Goal: Task Accomplishment & Management: Complete application form

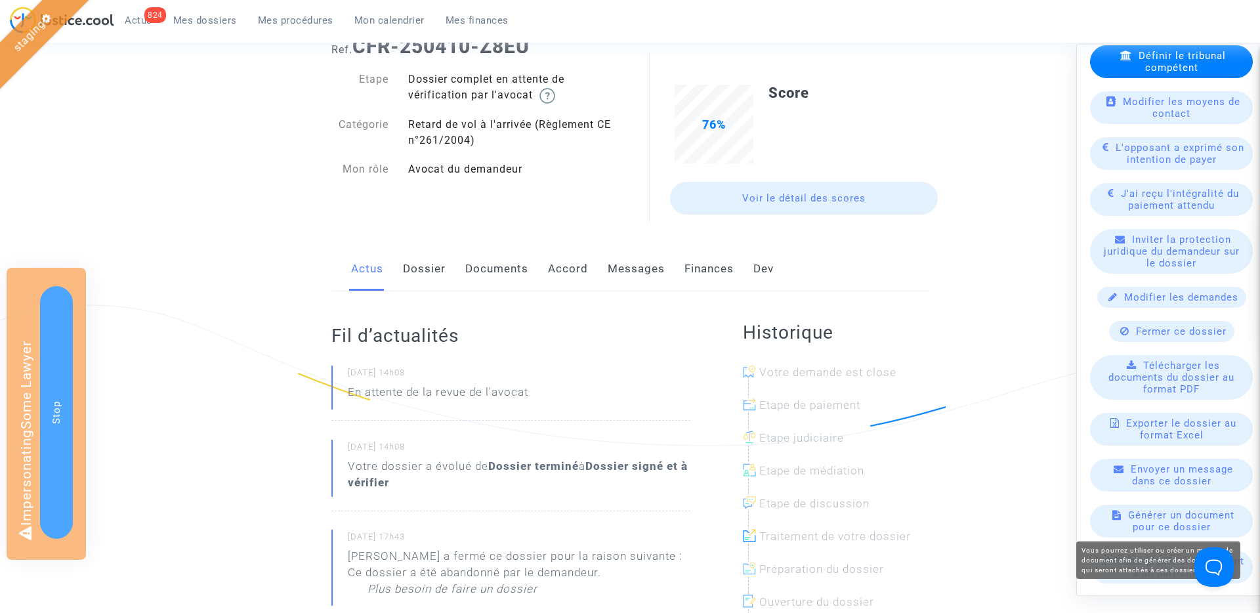
scroll to position [89, 0]
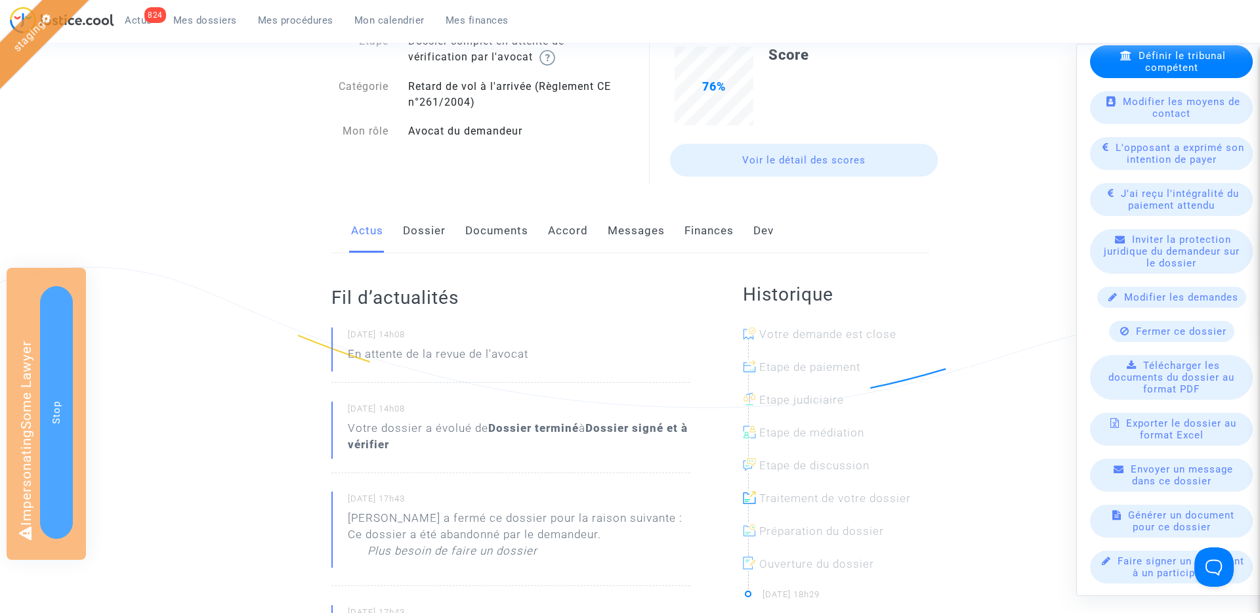
click at [1115, 569] on div "Faire signer un document à un participant" at bounding box center [1171, 566] width 163 height 33
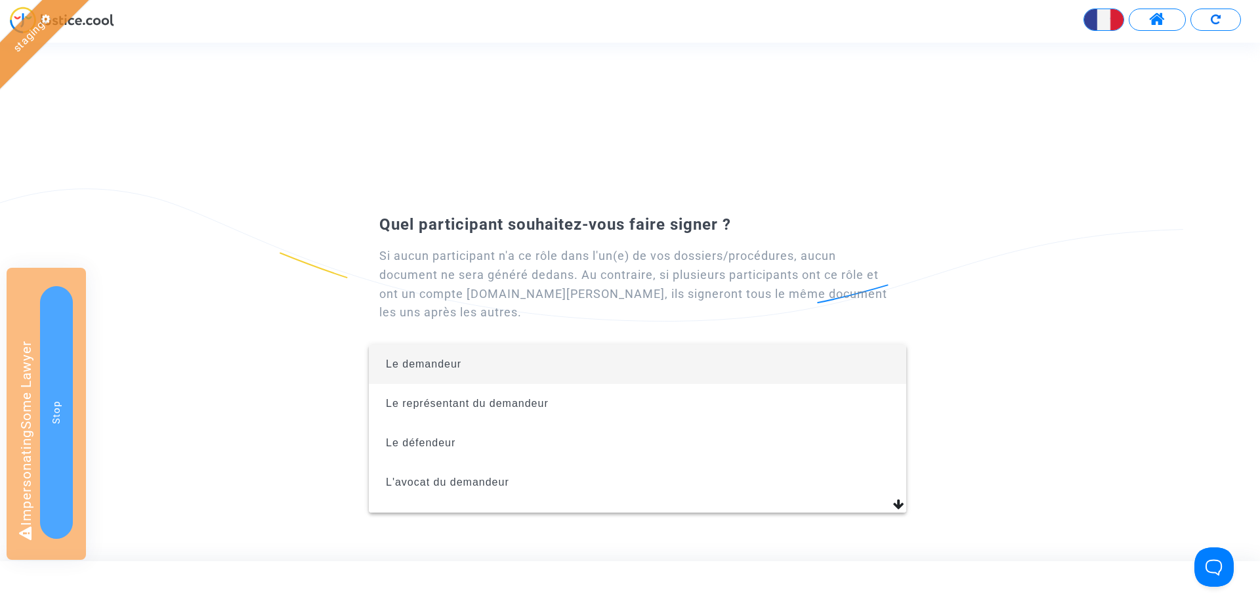
click at [535, 363] on span "Le demandeur" at bounding box center [637, 363] width 516 height 39
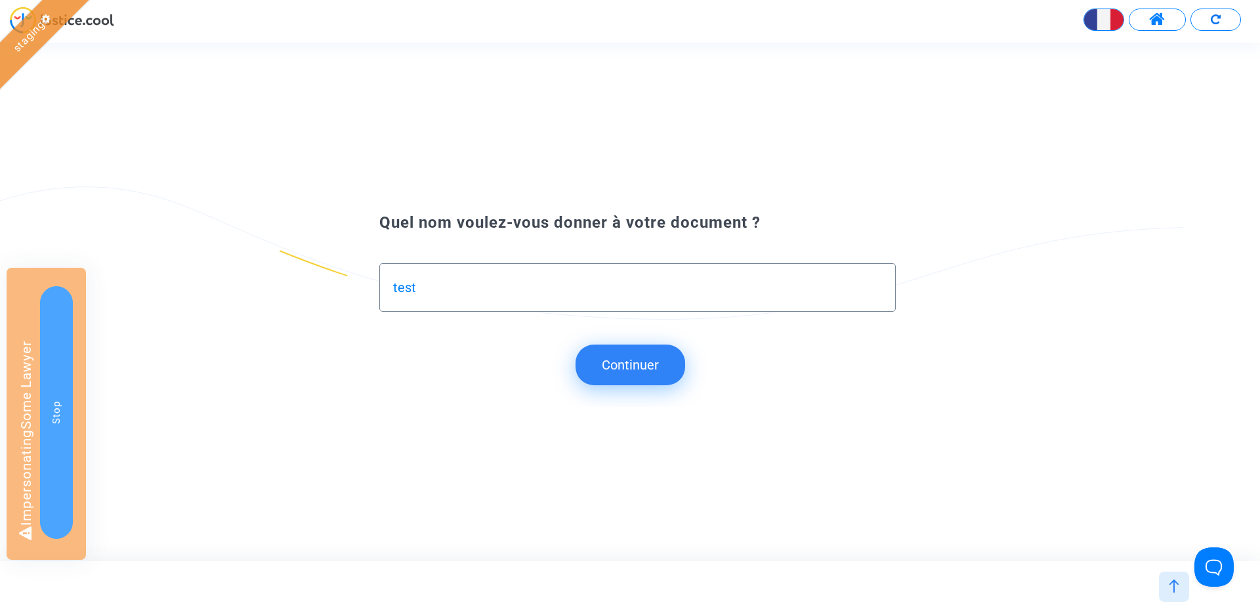
type input "test"
click at [604, 376] on button "Continuer" at bounding box center [630, 364] width 110 height 41
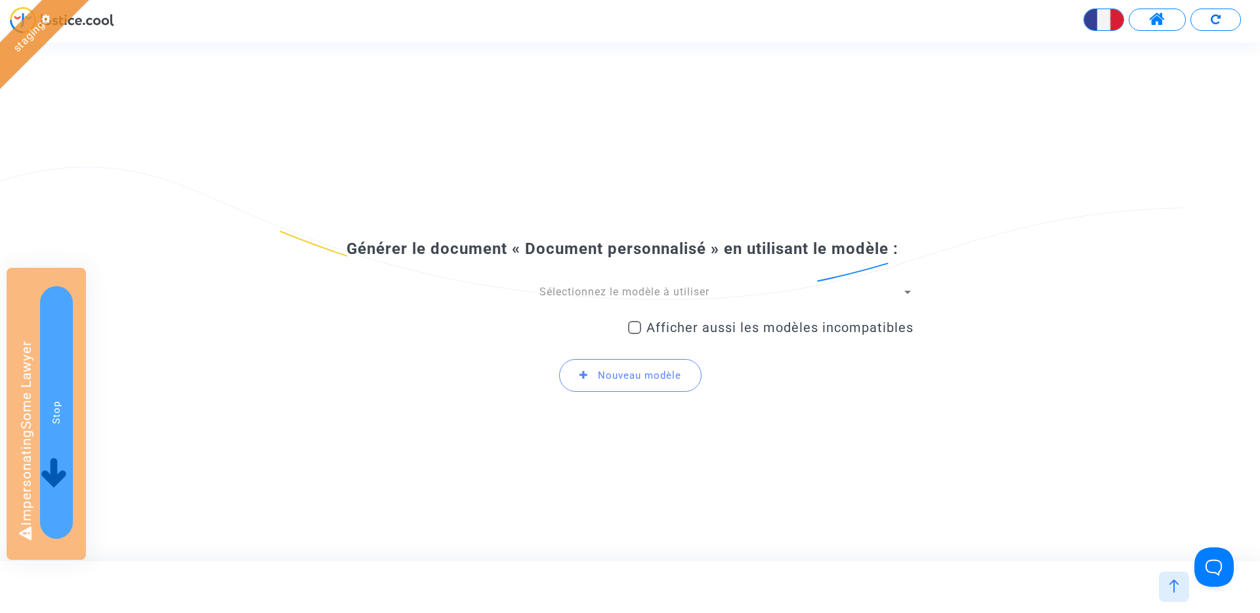
click at [583, 298] on span "Sélectionnez le modèle à utiliser" at bounding box center [624, 291] width 170 height 12
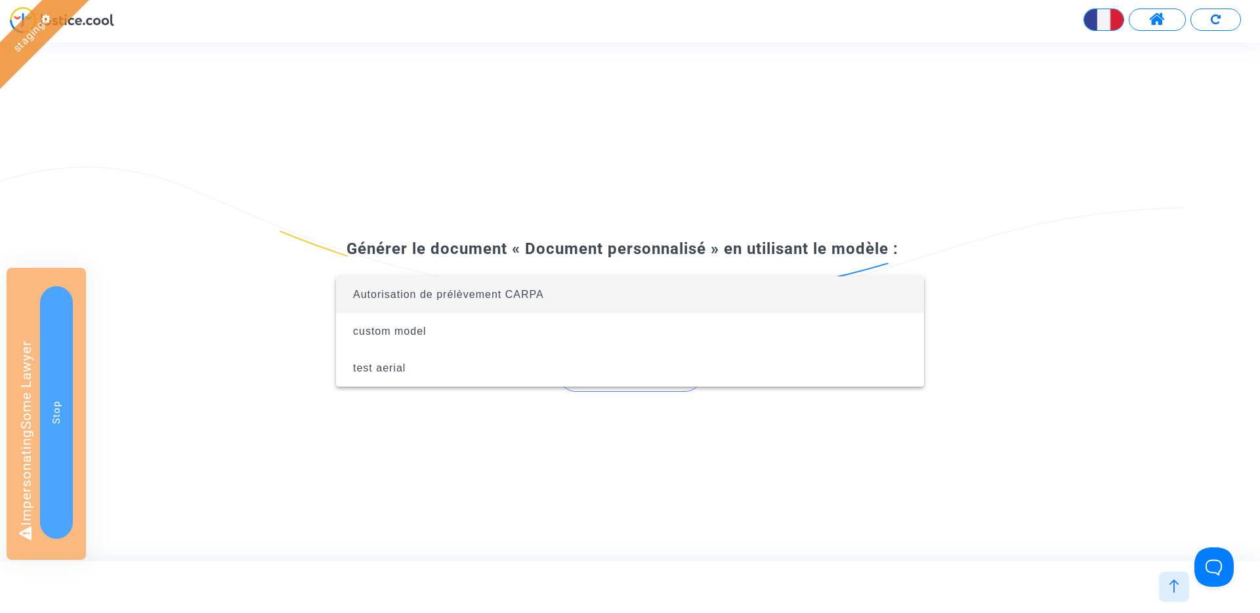
click at [581, 299] on span "Autorisation de prélèvement CARPA" at bounding box center [629, 294] width 567 height 37
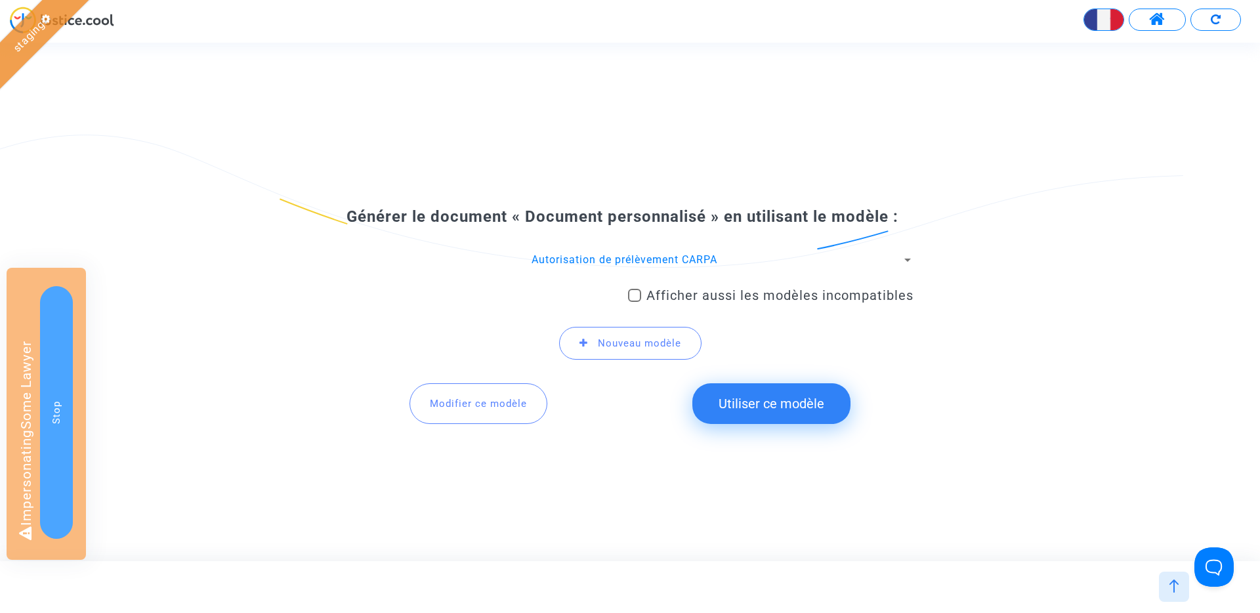
click at [746, 392] on button "Utiliser ce modèle" at bounding box center [771, 403] width 158 height 41
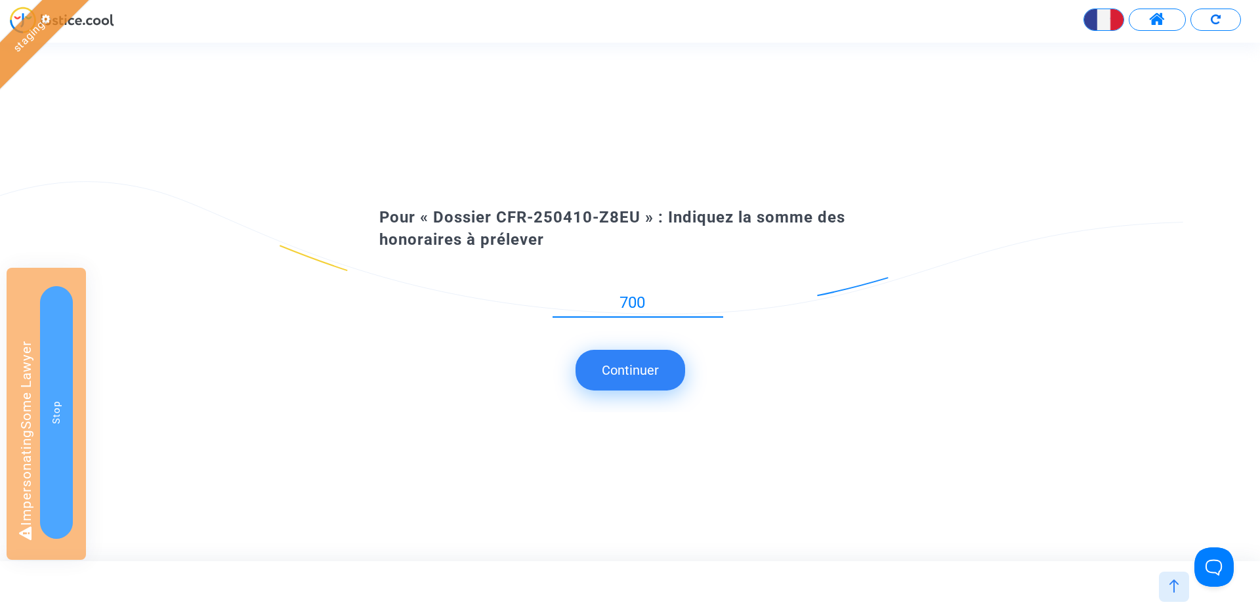
type input "700"
click at [640, 367] on button "Continuer" at bounding box center [630, 370] width 110 height 41
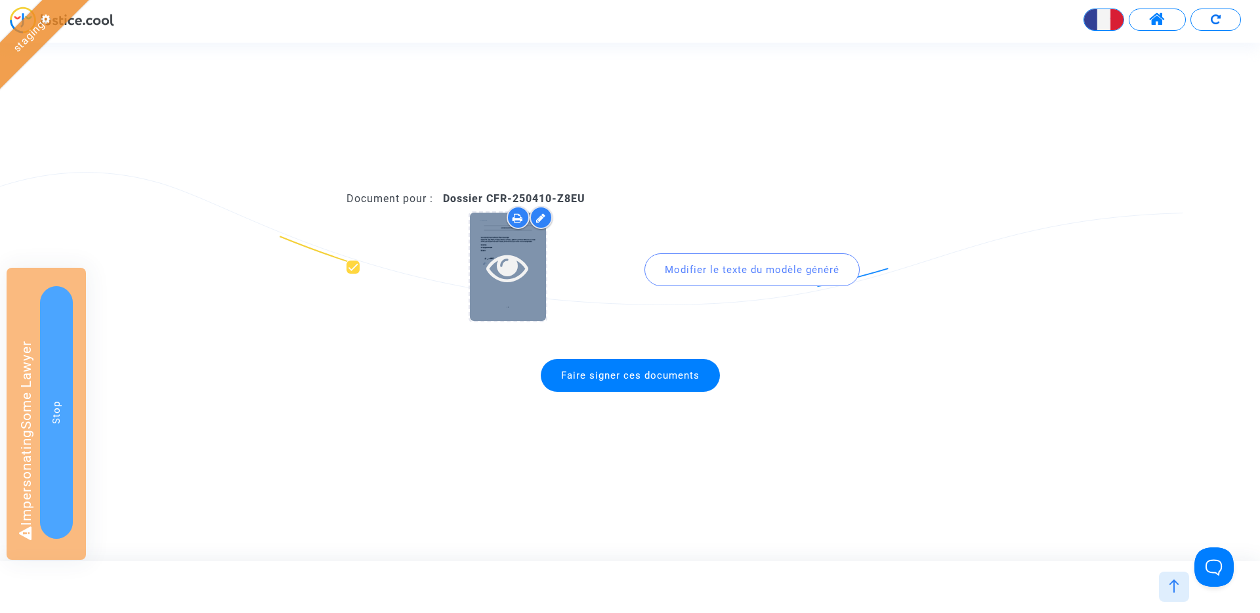
click at [512, 266] on icon at bounding box center [507, 267] width 43 height 42
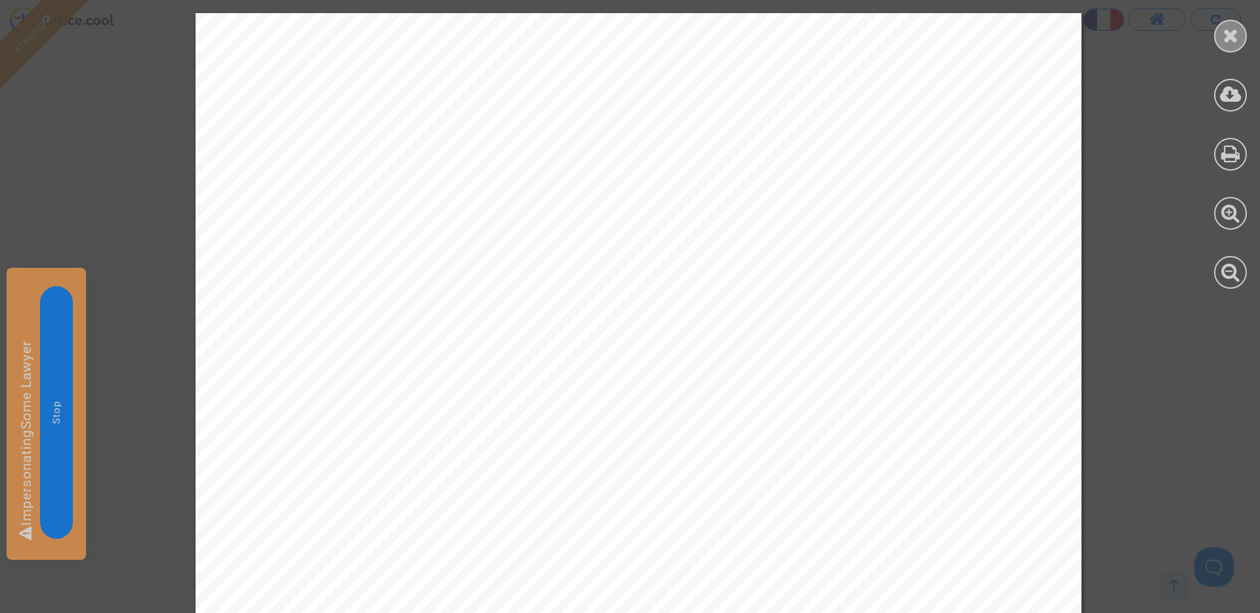
click at [1226, 41] on icon at bounding box center [1230, 36] width 16 height 20
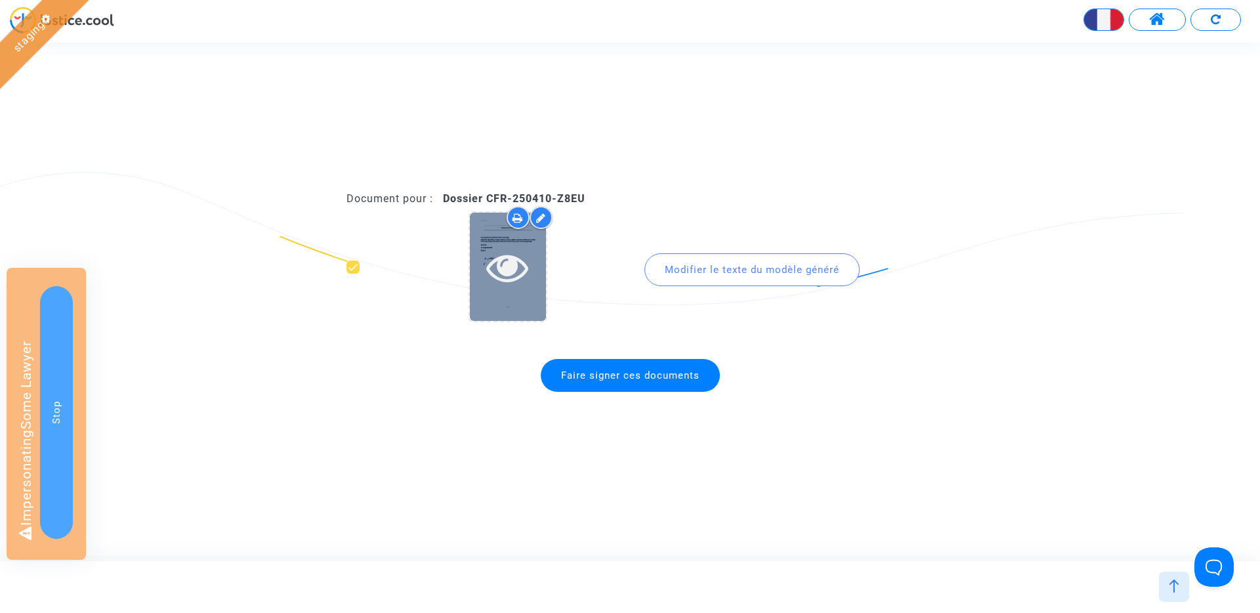
click at [499, 274] on icon at bounding box center [507, 267] width 43 height 42
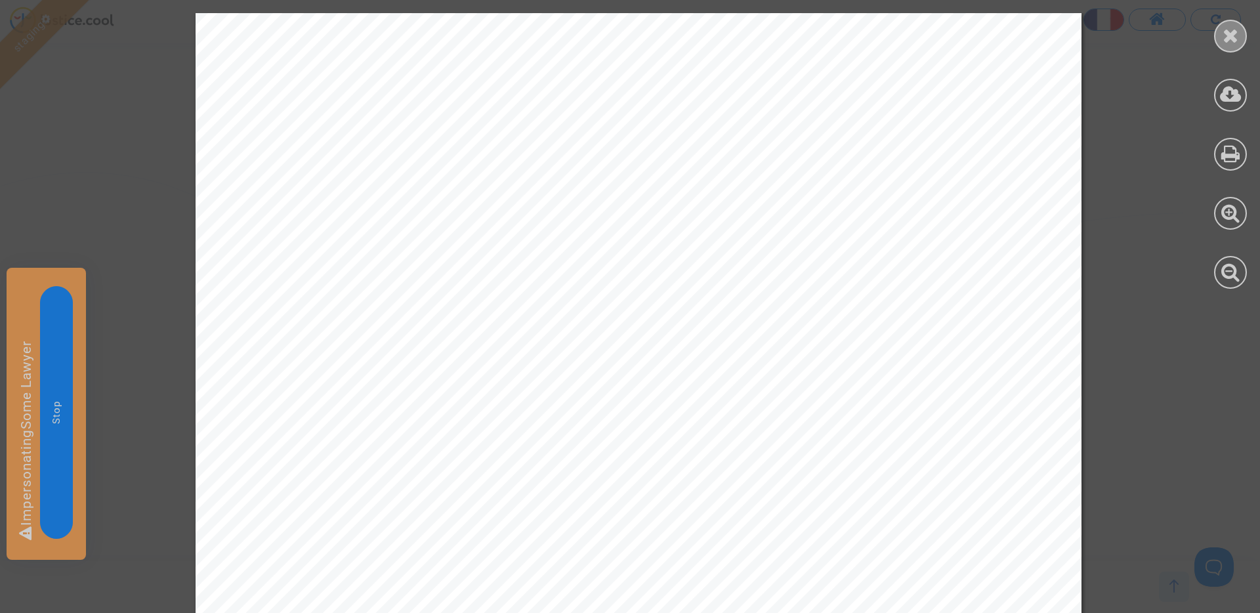
click at [1226, 42] on icon at bounding box center [1230, 36] width 16 height 20
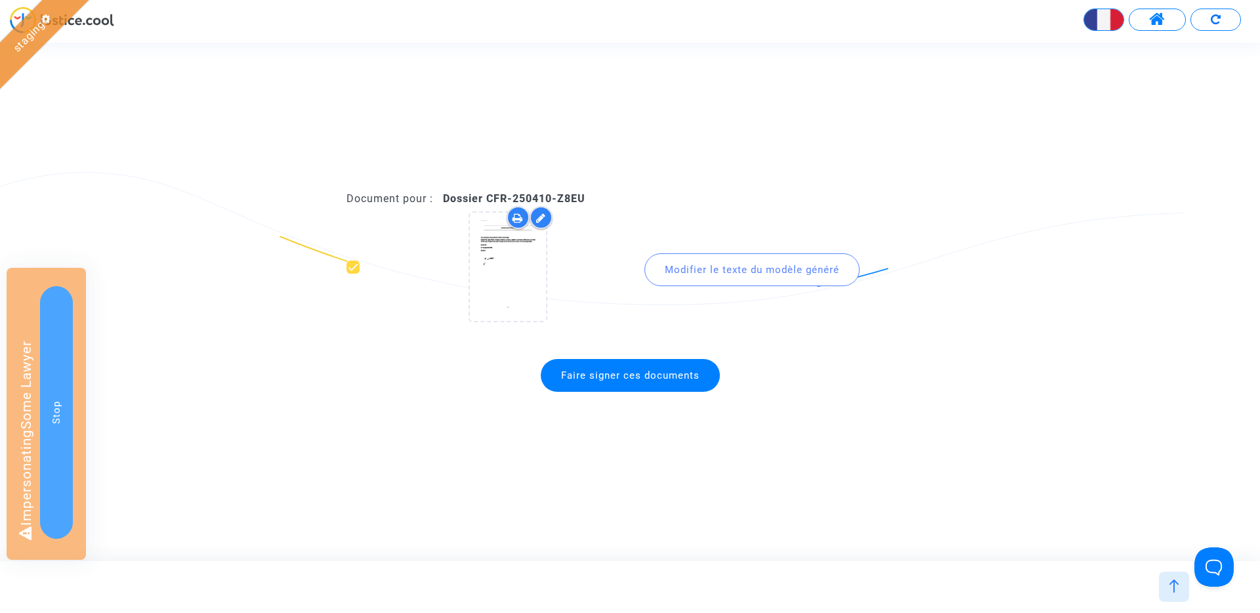
click at [604, 381] on span "Faire signer ces documents" at bounding box center [630, 375] width 179 height 33
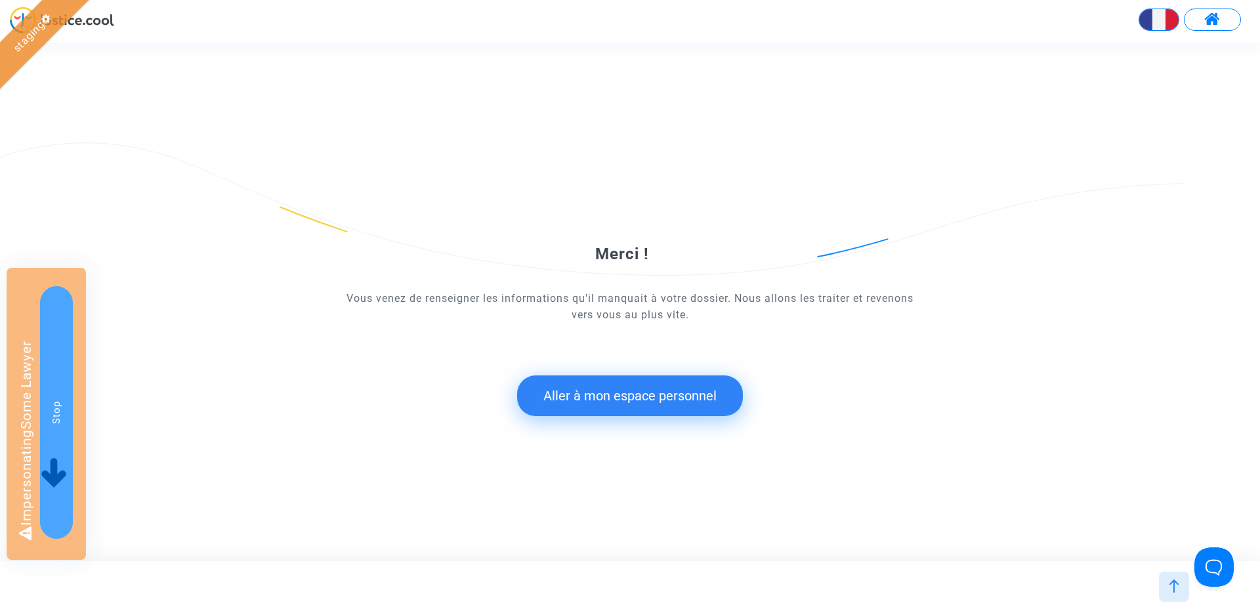
click at [622, 386] on button "Aller à mon espace personnel" at bounding box center [630, 395] width 226 height 41
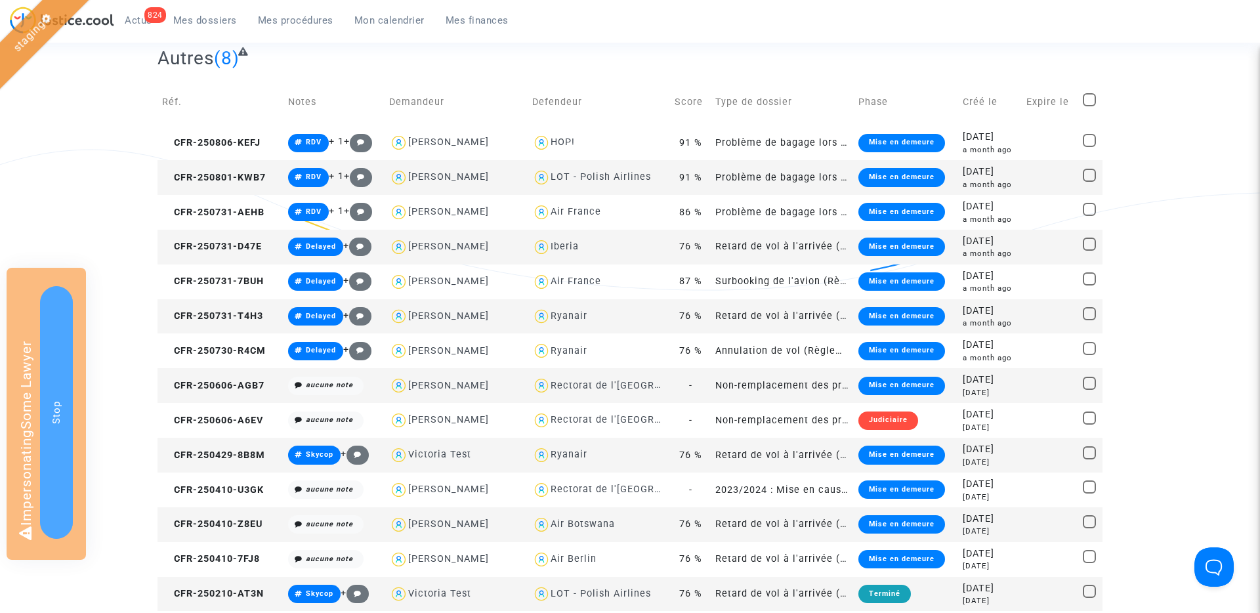
scroll to position [217, 0]
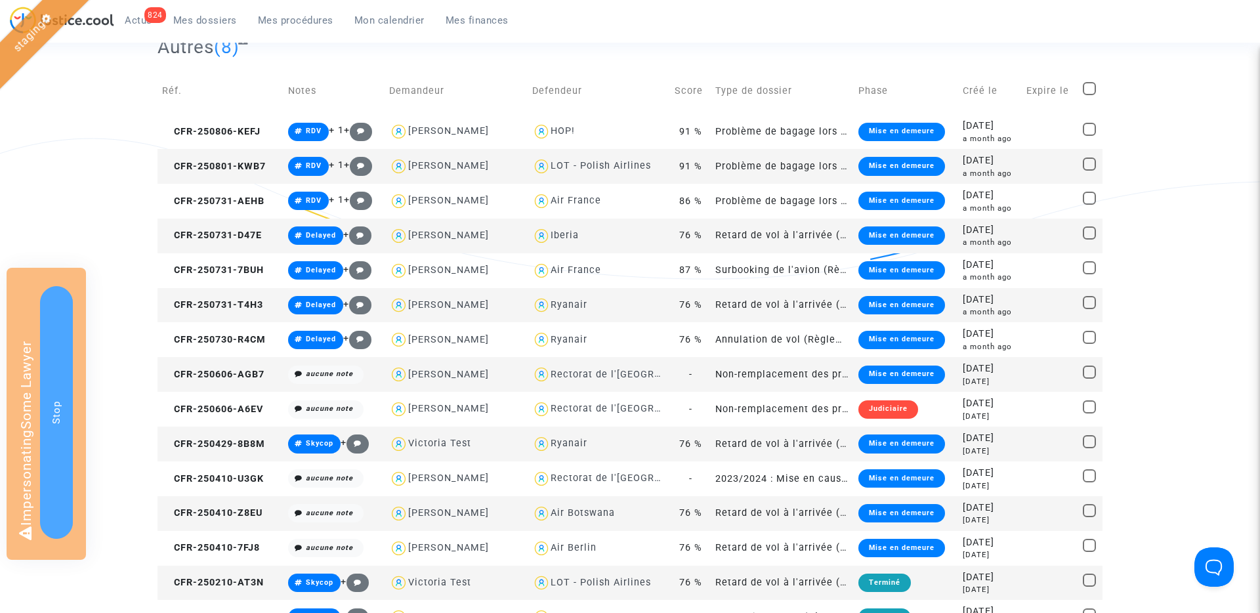
click at [141, 31] on div "824 Actus Mes dossiers Mes procédures Mon calendrier Mes finances" at bounding box center [264, 25] width 509 height 36
click at [141, 24] on span "Actus" at bounding box center [139, 20] width 28 height 12
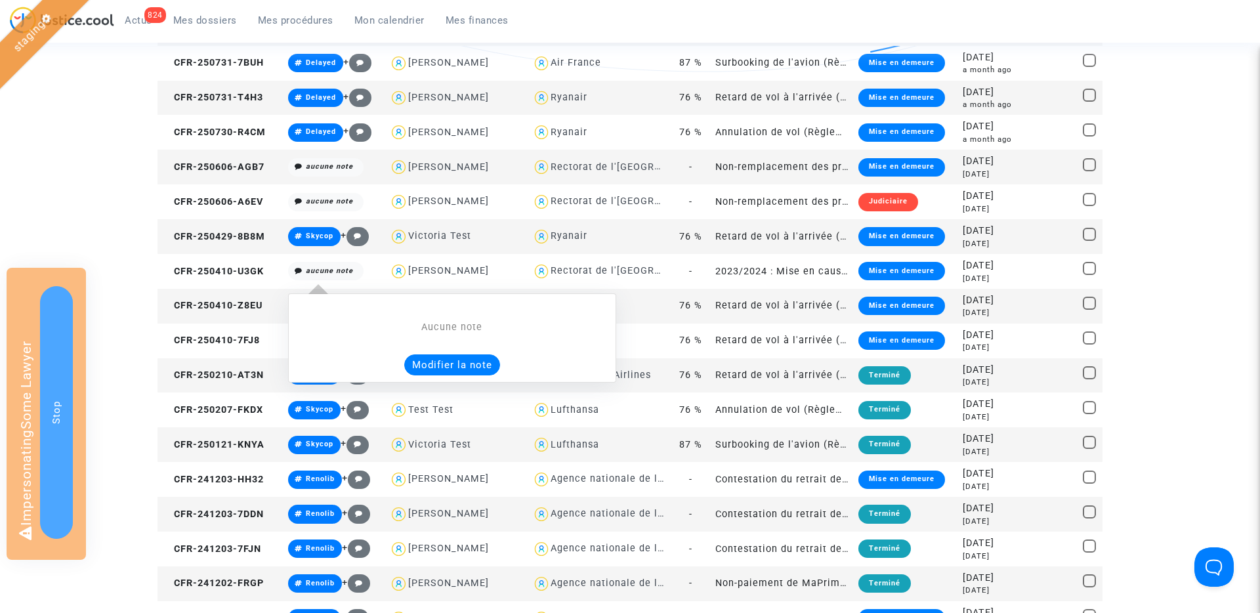
scroll to position [415, 0]
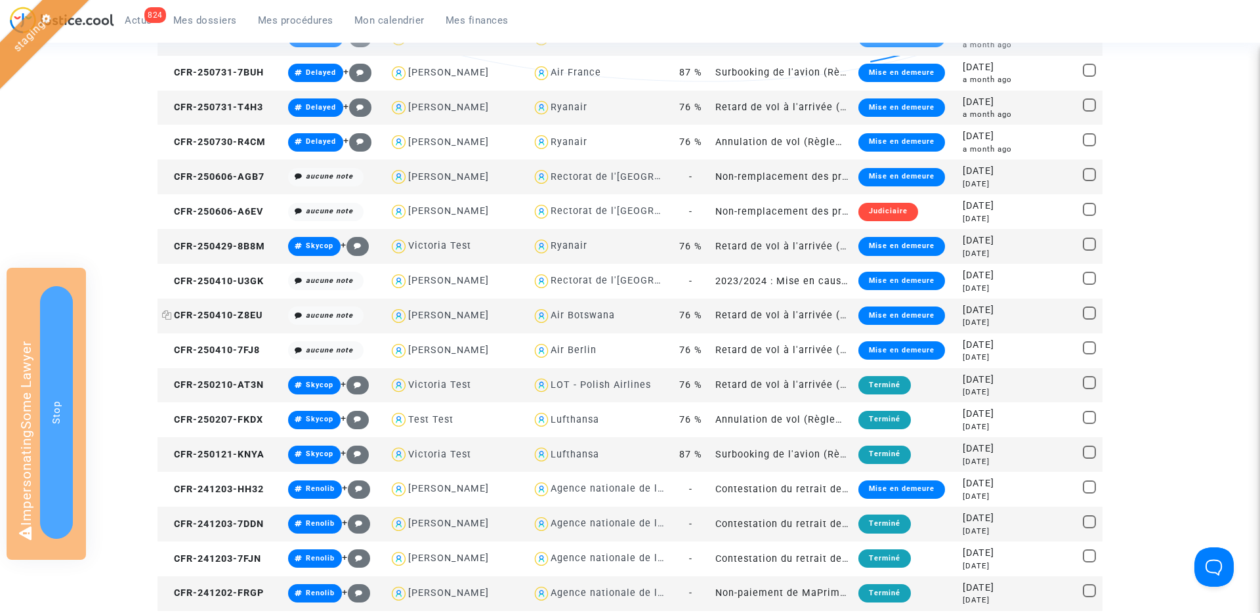
click at [165, 316] on icon at bounding box center [167, 314] width 10 height 9
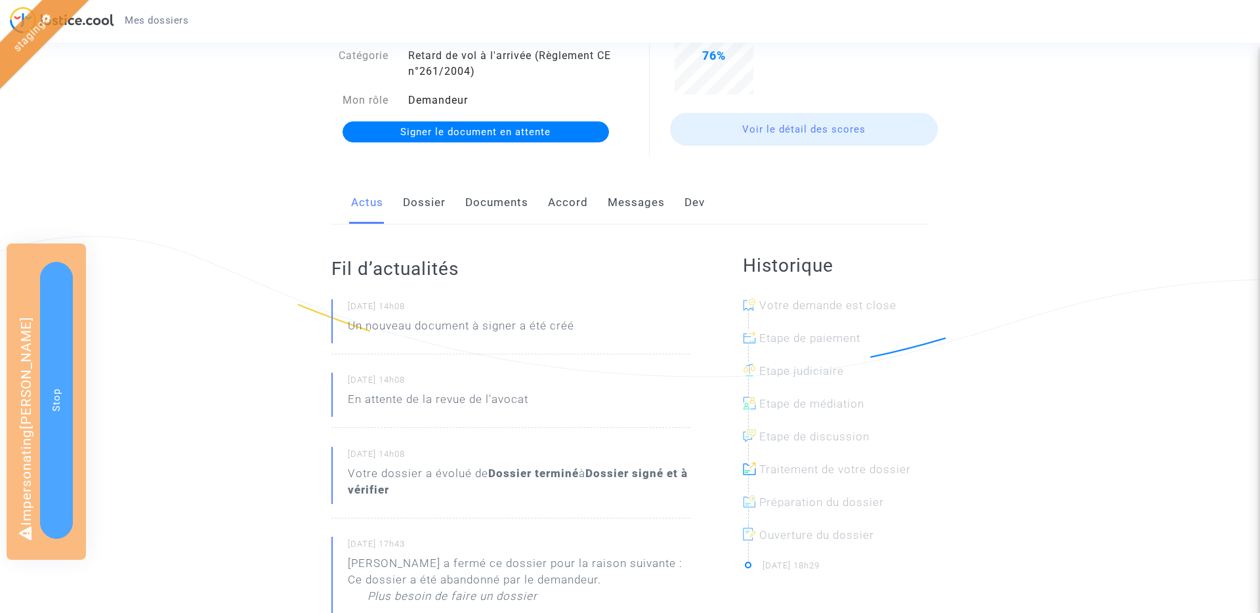
scroll to position [152, 0]
